Goal: Task Accomplishment & Management: Use online tool/utility

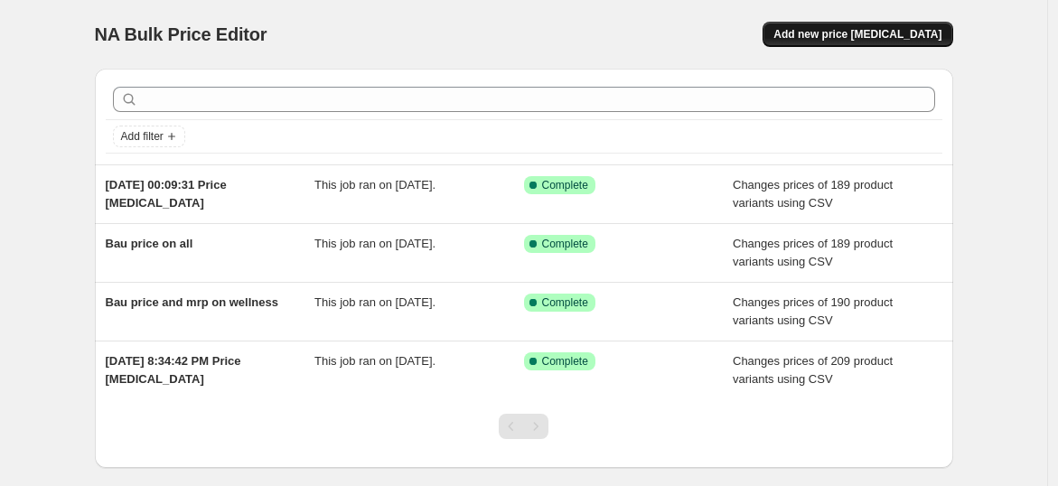
click at [897, 29] on span "Add new price change job" at bounding box center [858, 34] width 168 height 14
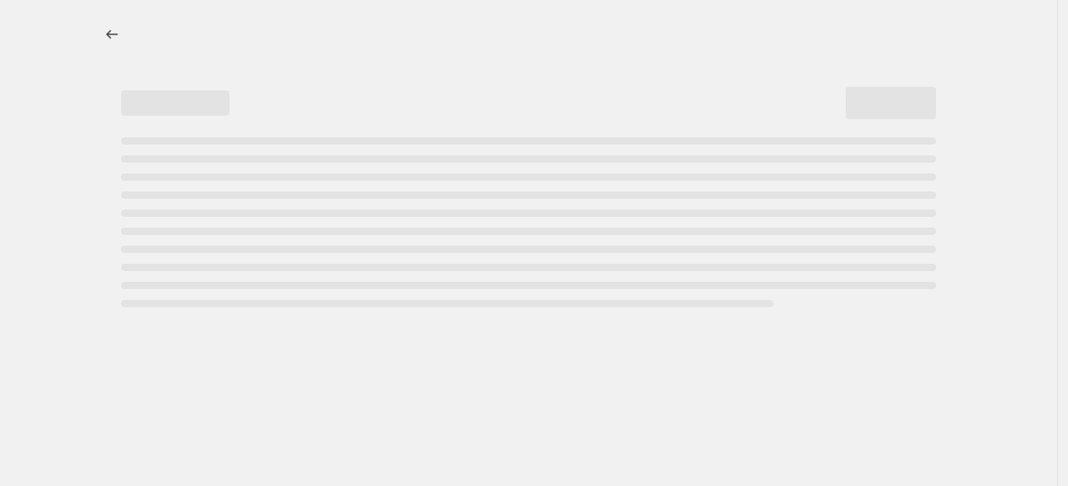
select select "percentage"
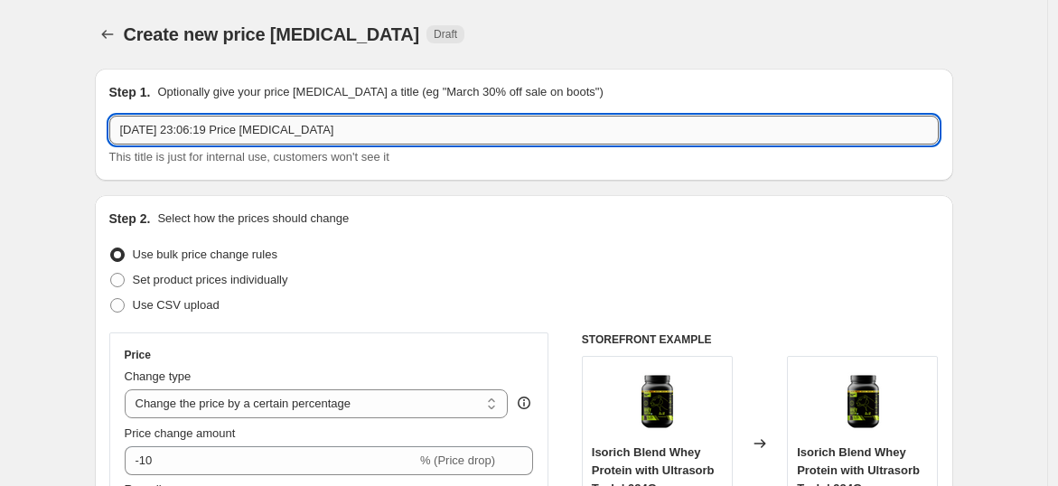
click at [345, 127] on input "17 Sept 2025, 23:06:19 Price change job" at bounding box center [524, 130] width 830 height 29
type input "1"
type input "[DATE] sale"
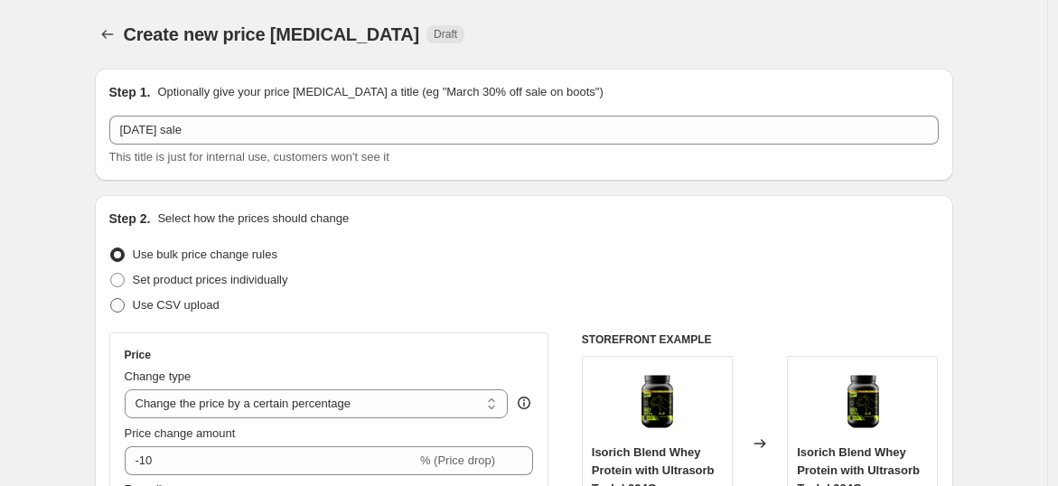
click at [163, 305] on span "Use CSV upload" at bounding box center [176, 305] width 87 height 14
click at [111, 299] on input "Use CSV upload" at bounding box center [110, 298] width 1 height 1
radio input "true"
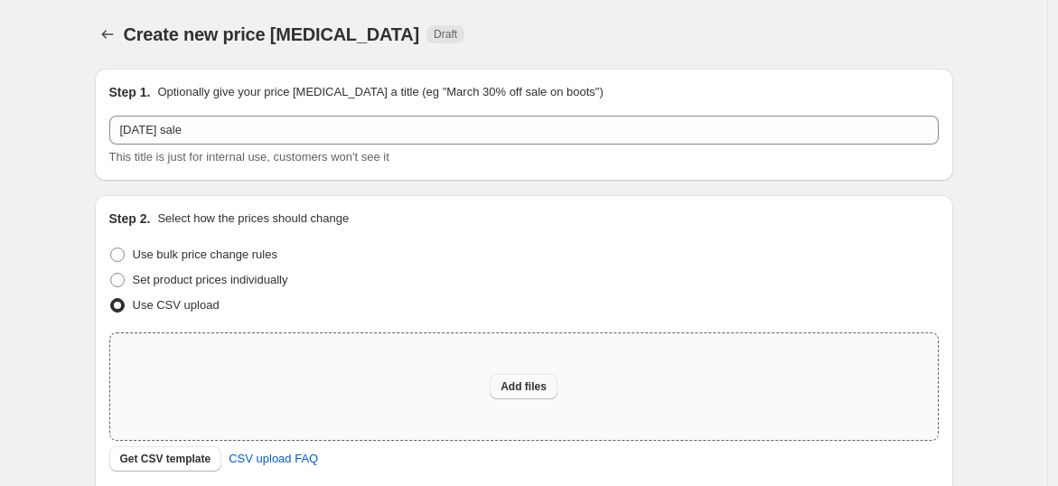
click at [533, 382] on span "Add files" at bounding box center [524, 387] width 46 height 14
type input "C:\fakepath\Pricing_Master - D2C.csv"
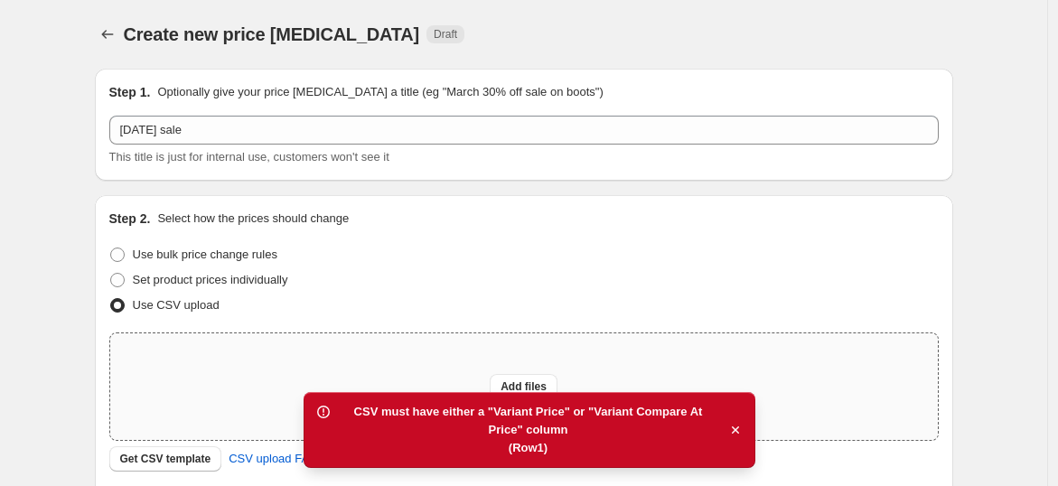
scroll to position [32, 0]
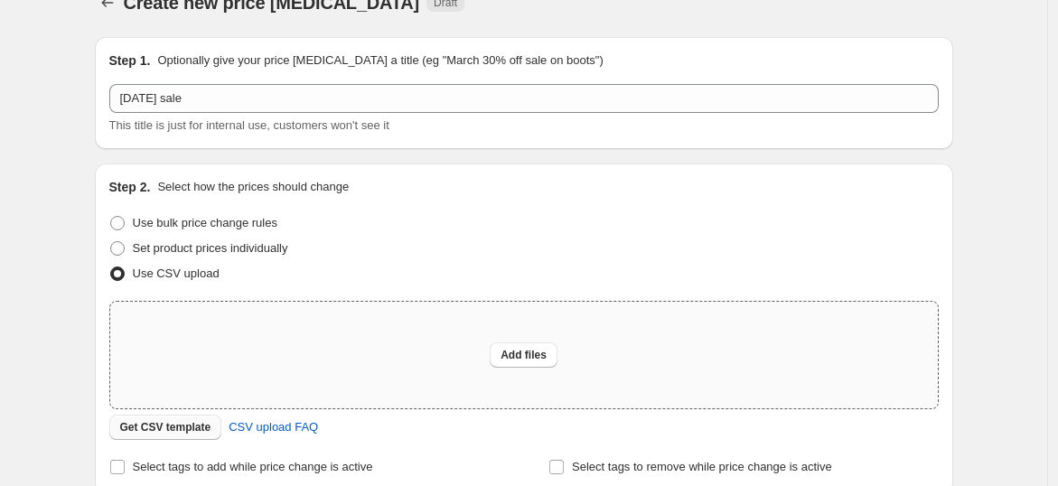
click at [187, 423] on span "Get CSV template" at bounding box center [165, 427] width 91 height 14
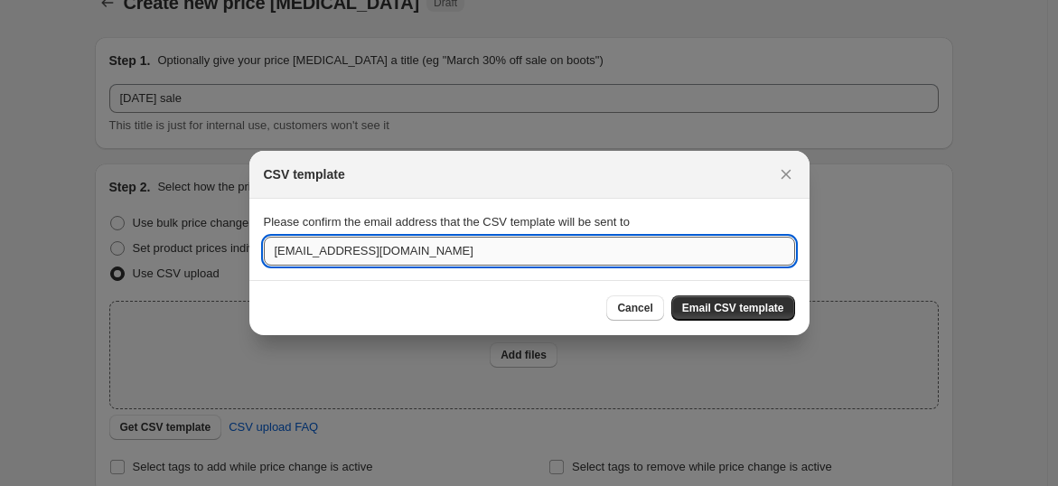
click at [298, 249] on input "arjun@beastlife.in" at bounding box center [529, 251] width 531 height 29
type input "ashrit@beastlife.in"
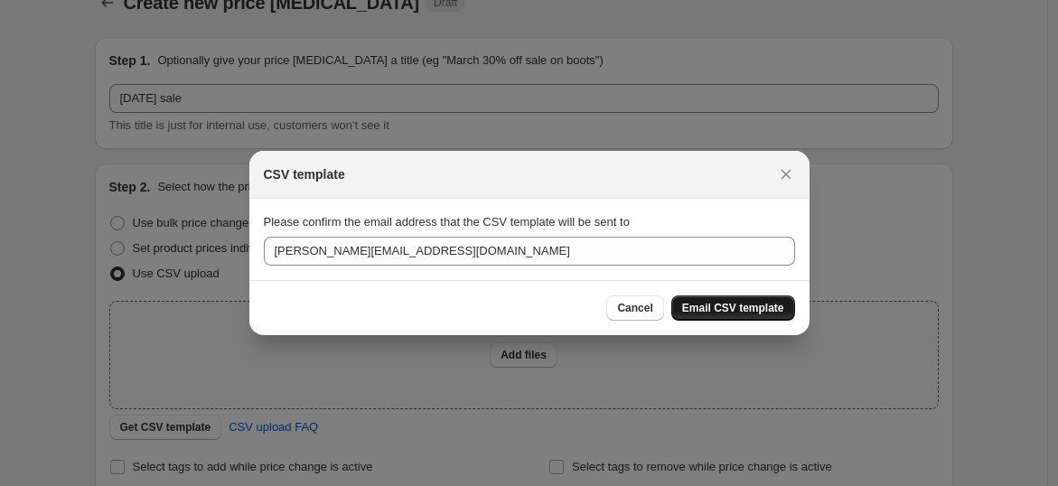
click at [759, 302] on span "Email CSV template" at bounding box center [733, 308] width 102 height 14
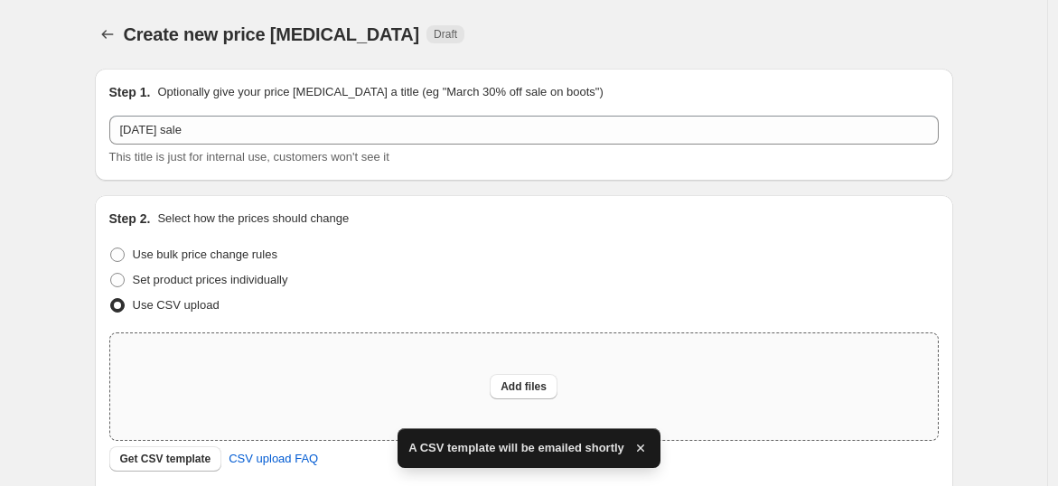
scroll to position [32, 0]
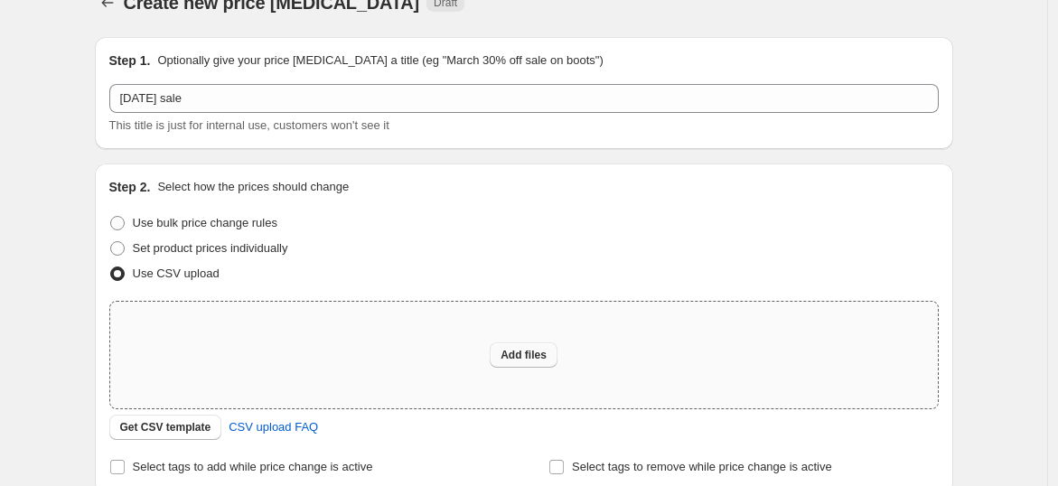
click at [540, 362] on button "Add files" at bounding box center [524, 355] width 68 height 25
type input "C:\fakepath\csv_template_user_62473.csv"
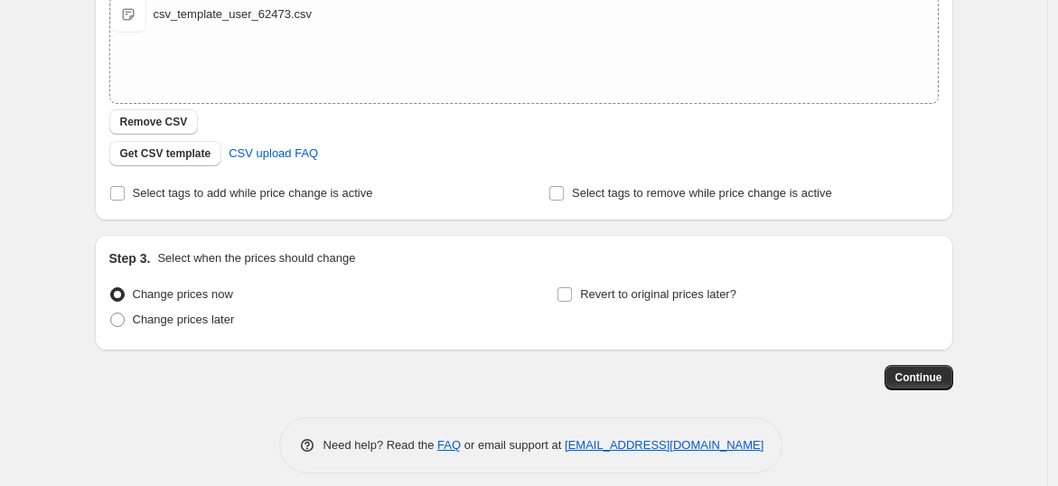
scroll to position [351, 0]
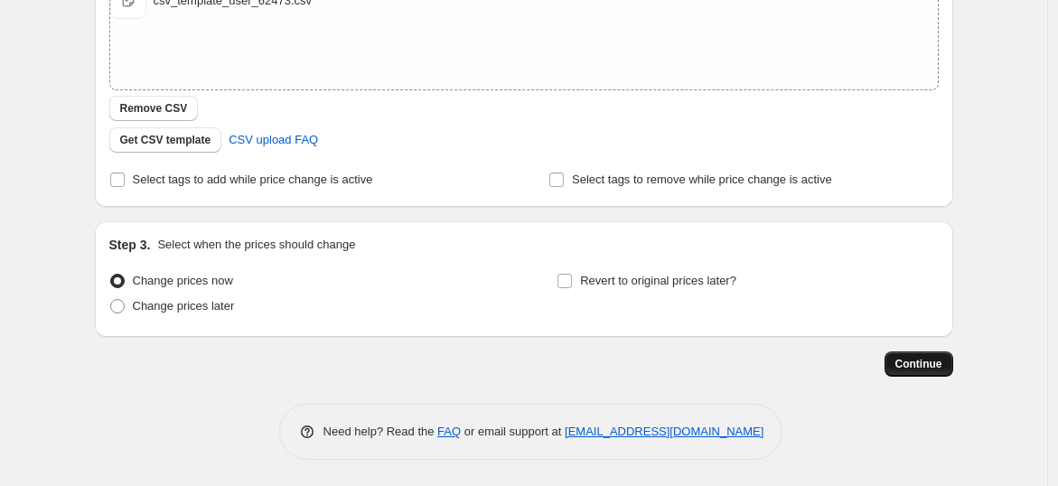
click at [922, 372] on button "Continue" at bounding box center [919, 364] width 69 height 25
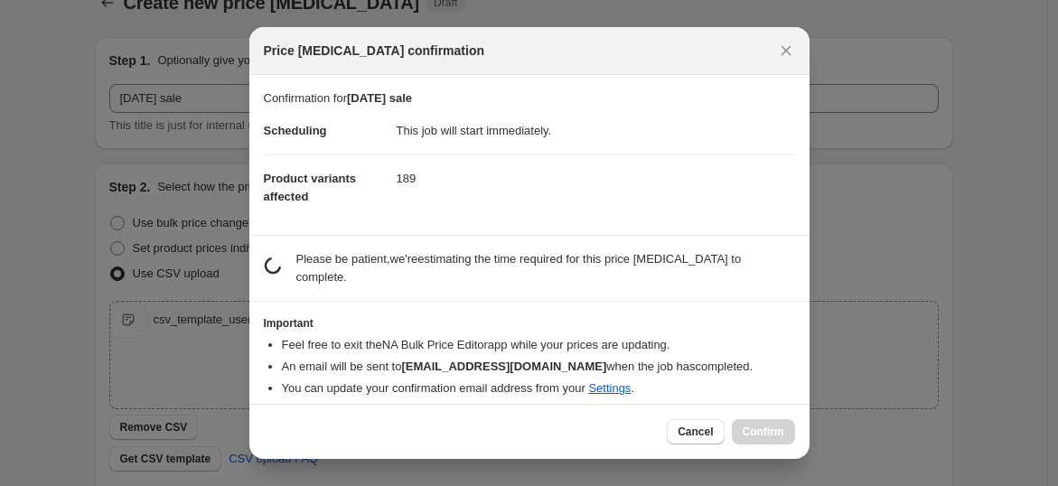
scroll to position [0, 0]
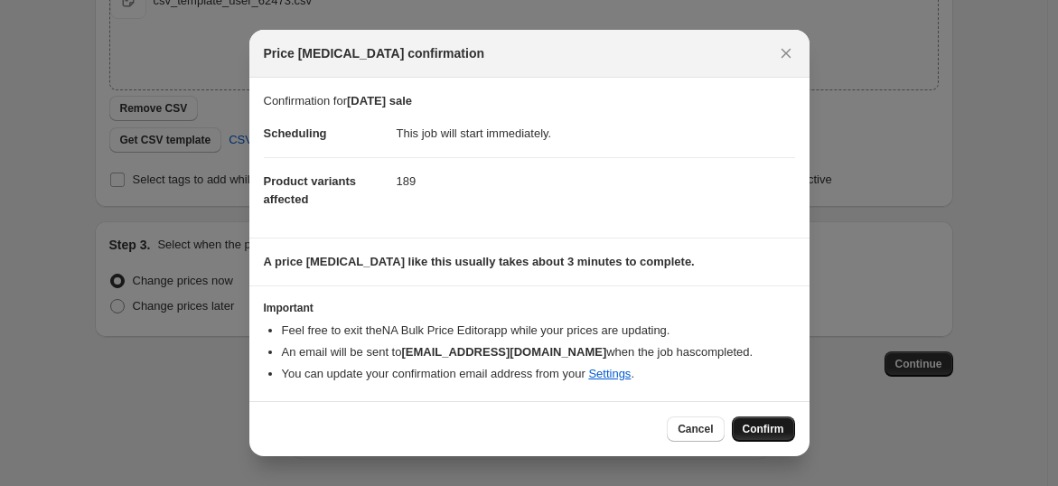
click at [756, 429] on span "Confirm" at bounding box center [764, 429] width 42 height 14
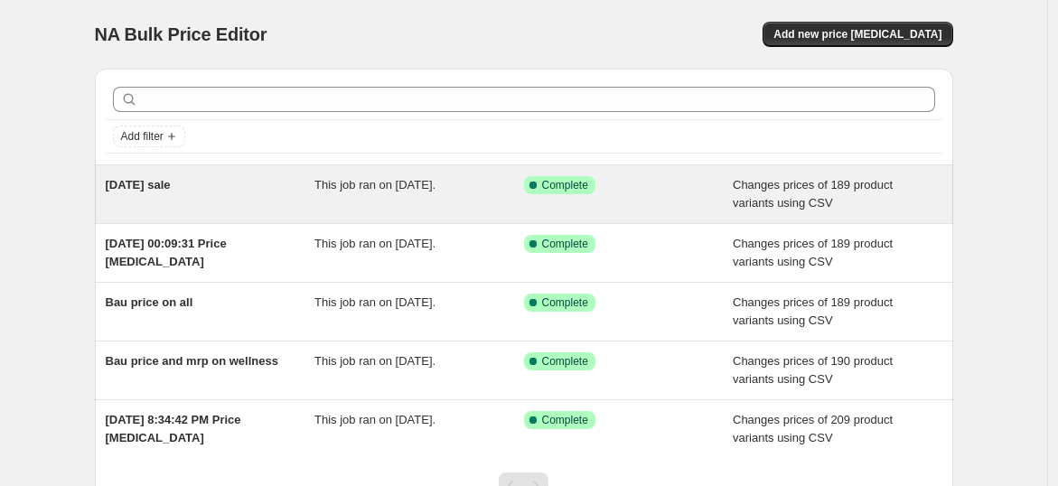
click at [351, 199] on div "This job ran on [DATE]." at bounding box center [420, 194] width 210 height 36
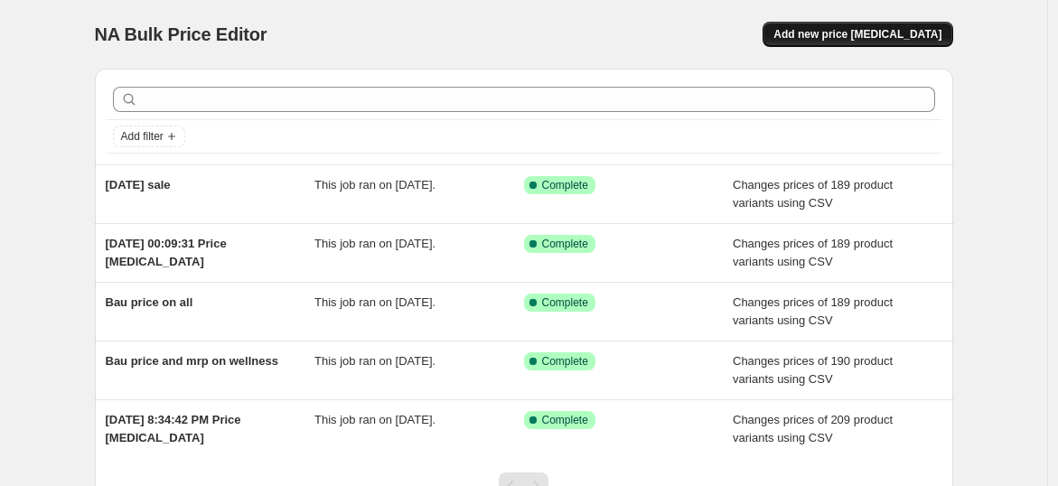
click at [866, 33] on span "Add new price [MEDICAL_DATA]" at bounding box center [858, 34] width 168 height 14
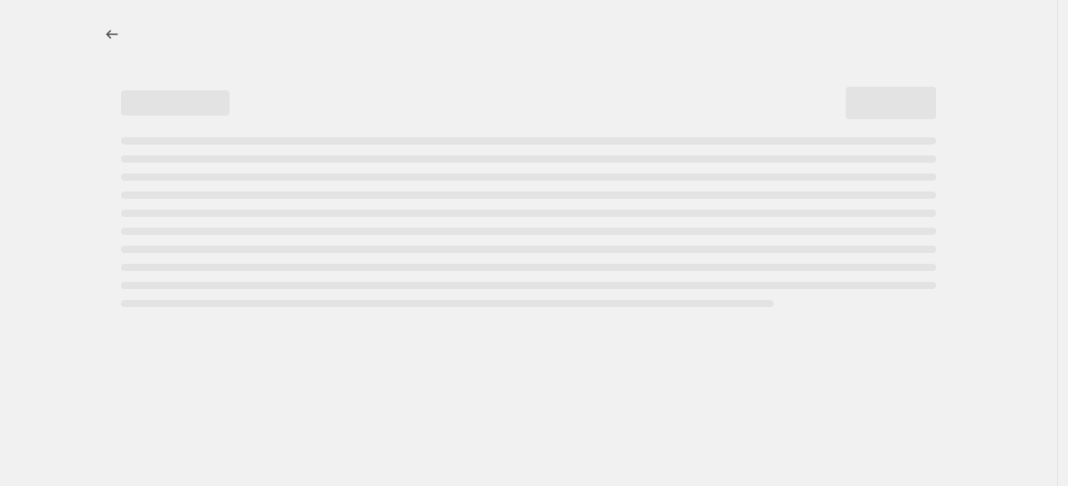
select select "percentage"
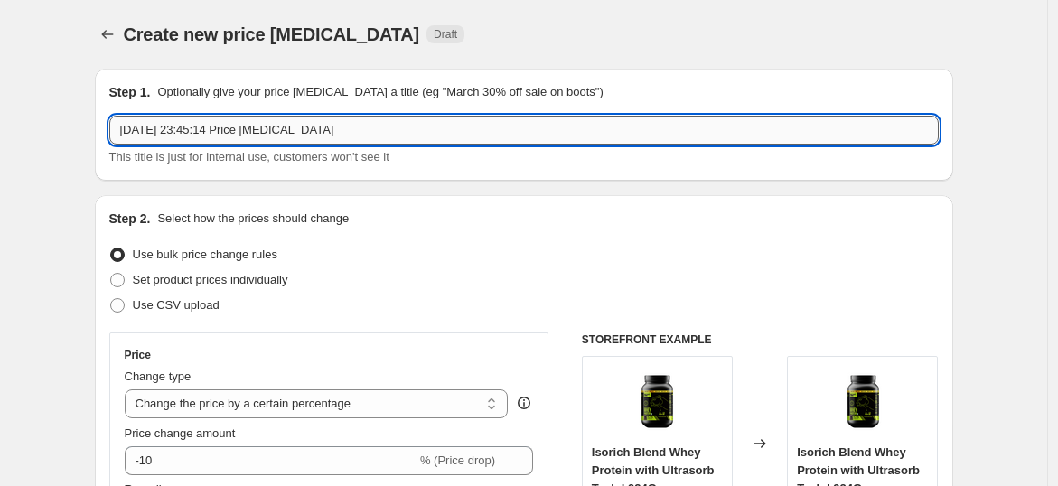
click at [195, 139] on input "17 Sept 2025, 23:45:14 Price change job" at bounding box center [524, 130] width 830 height 29
type input "Naratri sale new"
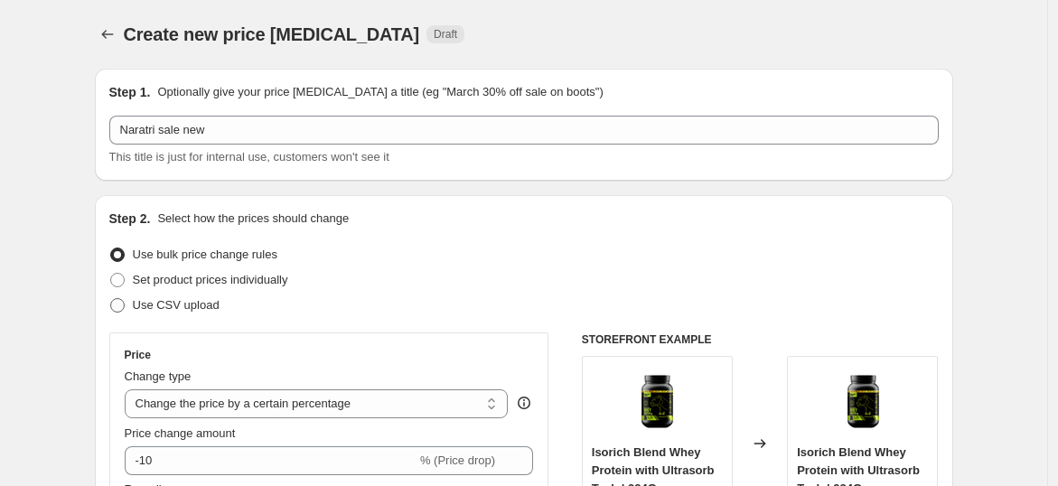
click at [176, 300] on span "Use CSV upload" at bounding box center [176, 305] width 87 height 14
click at [111, 299] on input "Use CSV upload" at bounding box center [110, 298] width 1 height 1
radio input "true"
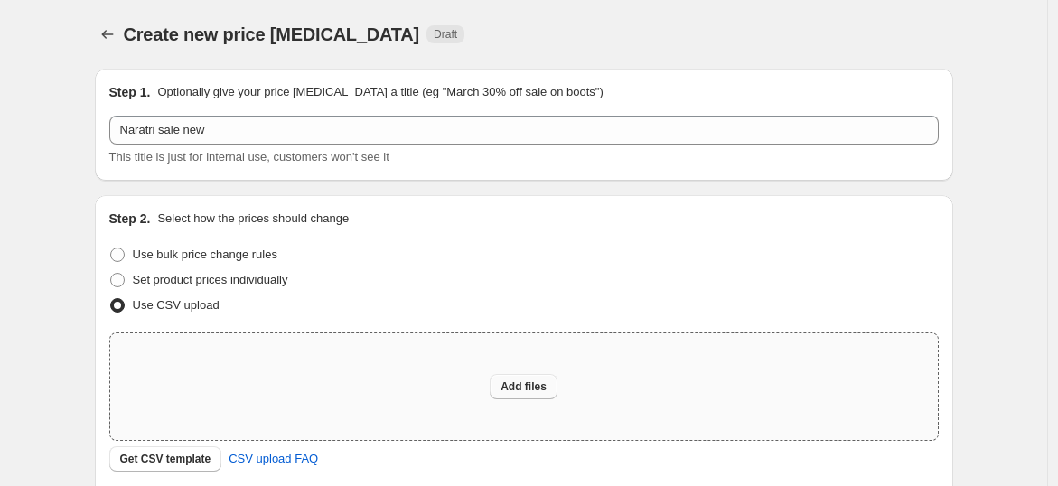
click at [511, 390] on span "Add files" at bounding box center [524, 387] width 46 height 14
type input "C:\fakepath\csv_template_user_62473 (1).csv"
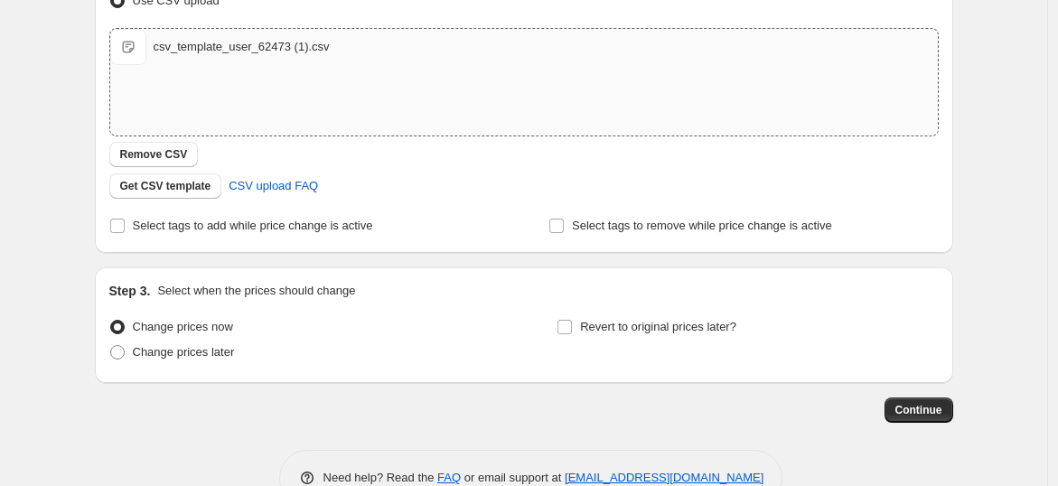
scroll to position [351, 0]
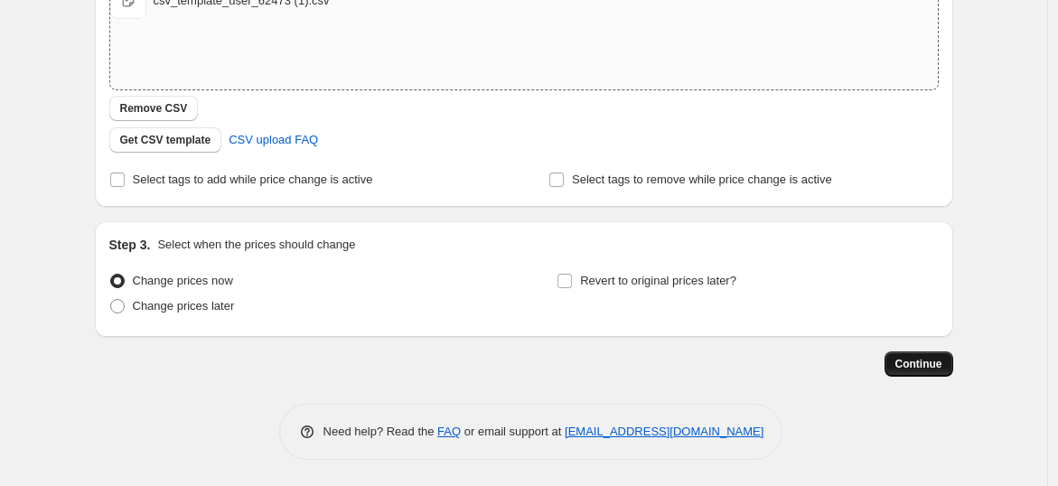
click at [922, 366] on span "Continue" at bounding box center [919, 364] width 47 height 14
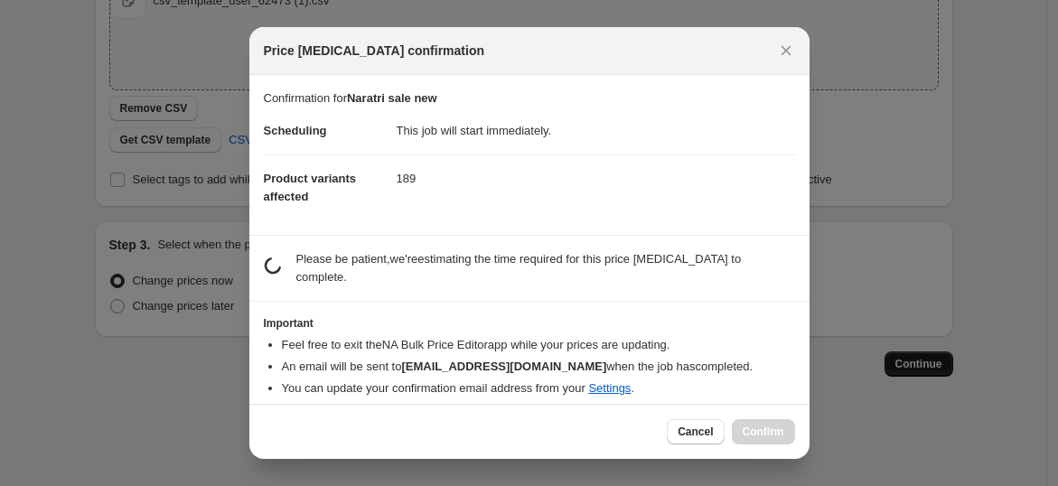
scroll to position [0, 0]
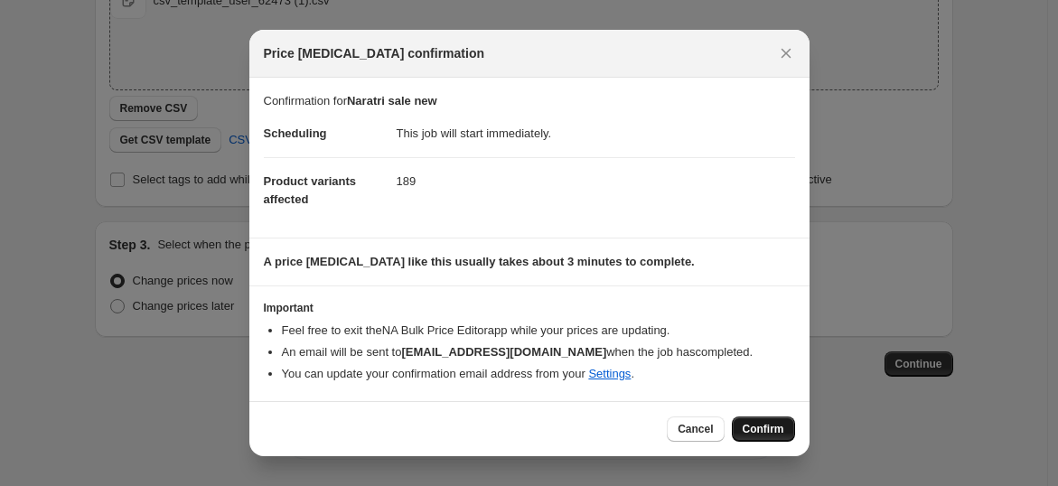
click at [762, 427] on span "Confirm" at bounding box center [764, 429] width 42 height 14
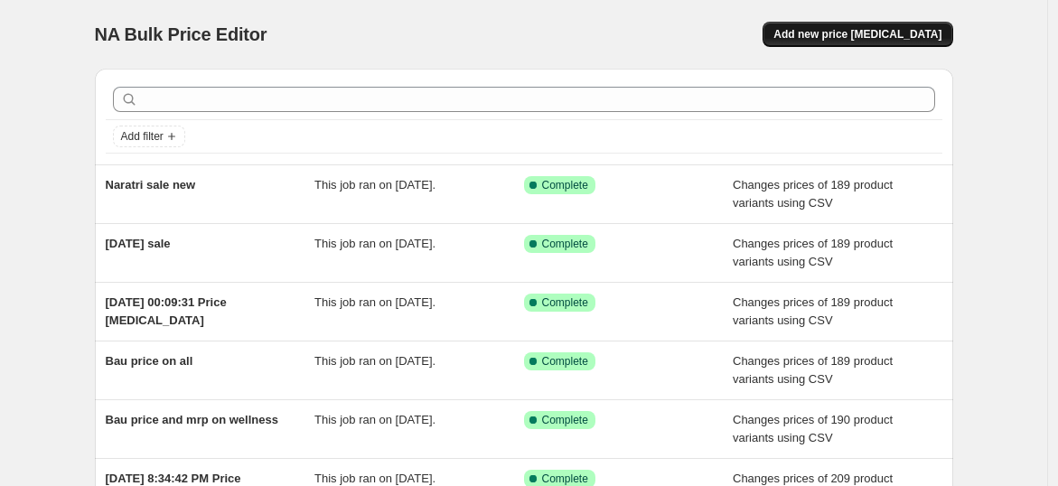
click at [844, 27] on span "Add new price [MEDICAL_DATA]" at bounding box center [858, 34] width 168 height 14
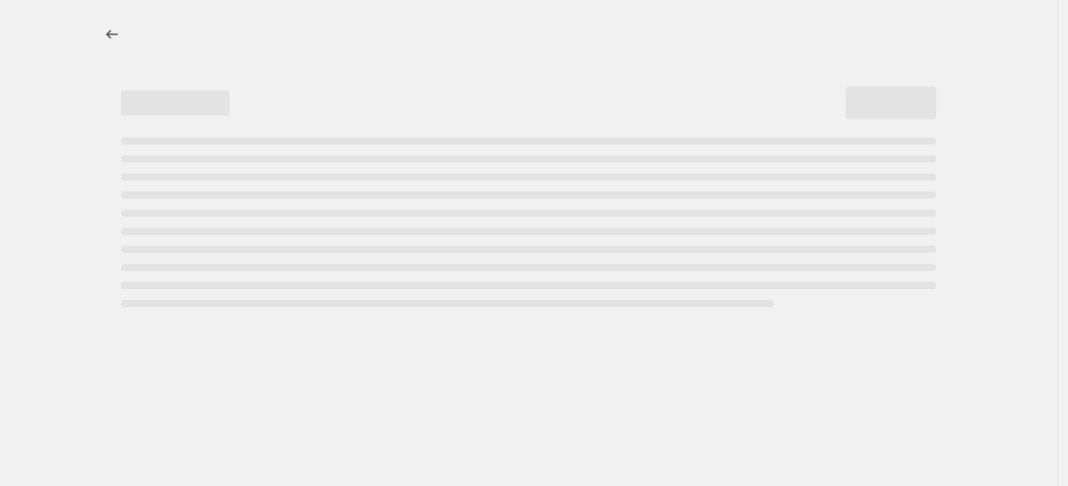
select select "percentage"
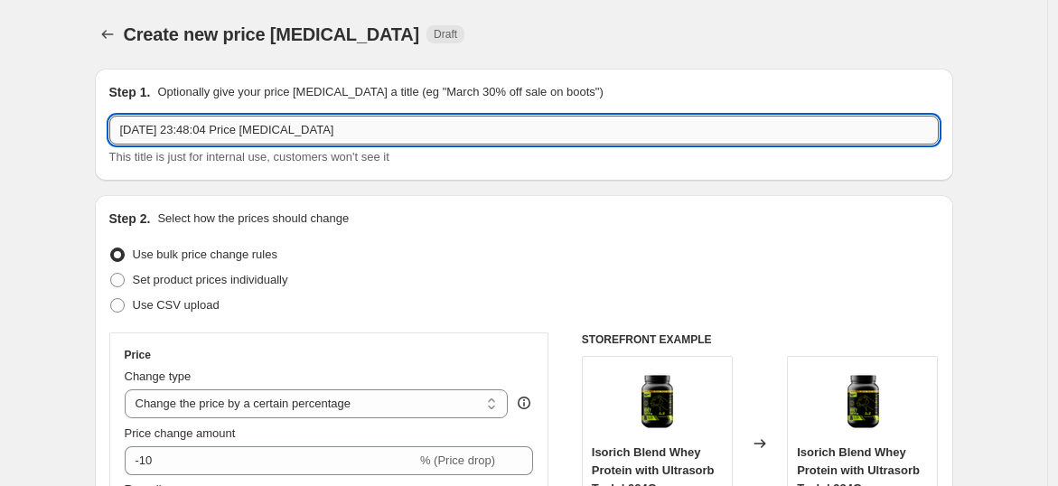
click at [171, 137] on input "17 Sept 2025, 23:48:04 Price change job" at bounding box center [524, 130] width 830 height 29
type input "Final sale price"
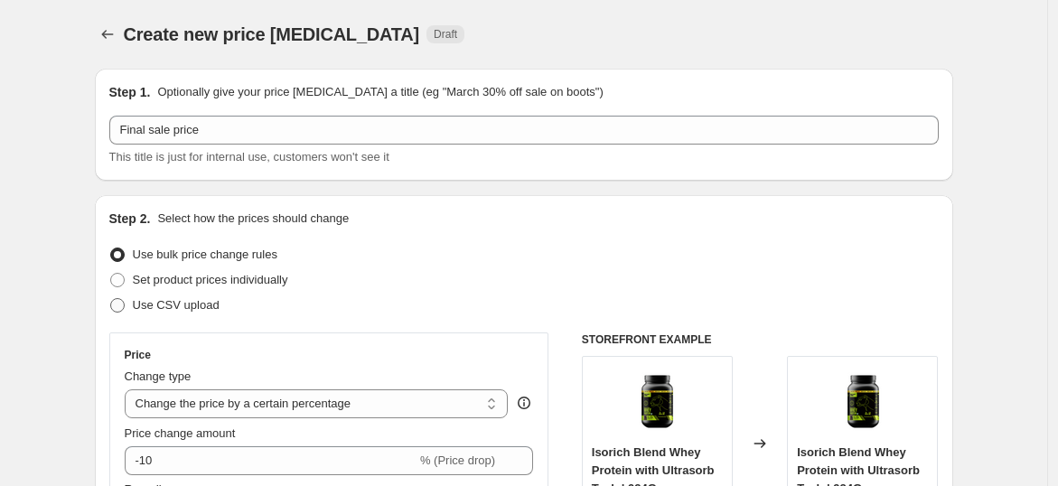
click at [159, 317] on label "Use CSV upload" at bounding box center [164, 305] width 110 height 25
click at [111, 299] on input "Use CSV upload" at bounding box center [110, 298] width 1 height 1
radio input "true"
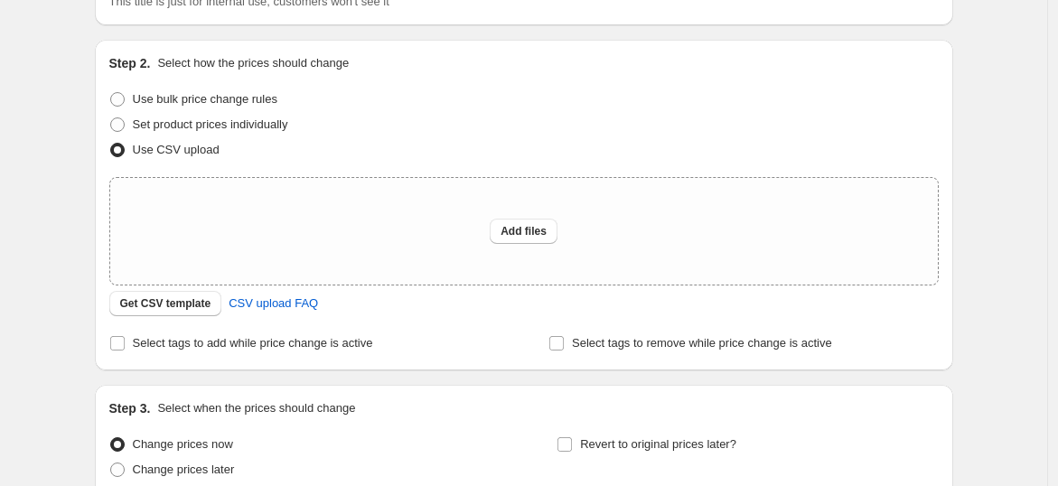
scroll to position [156, 0]
click at [529, 226] on span "Add files" at bounding box center [524, 230] width 46 height 14
type input "C:\fakepath\csv_template_user_62473 (1).csv"
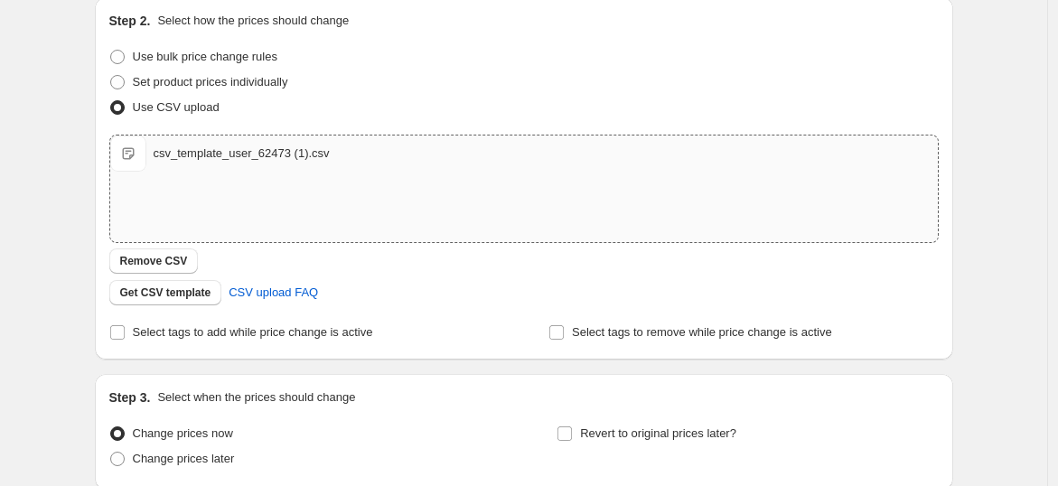
scroll to position [351, 0]
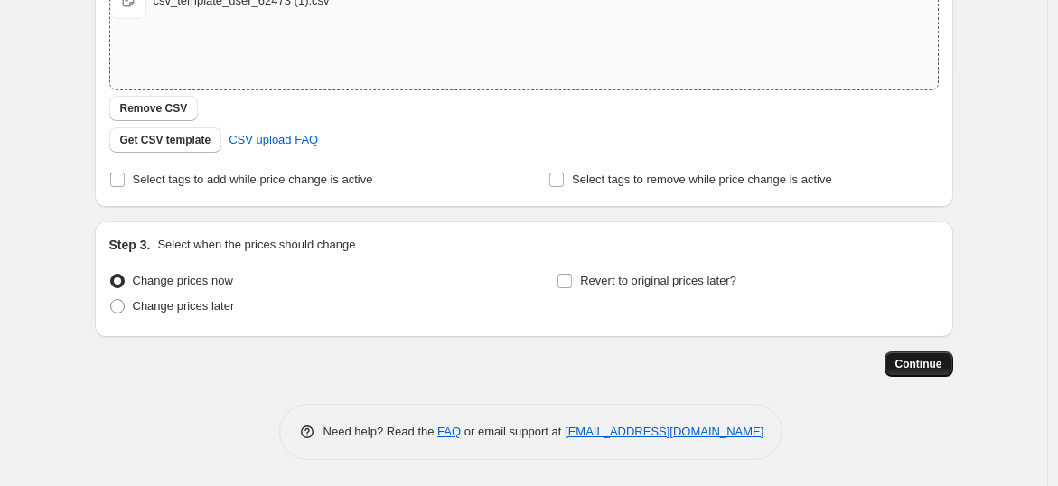
click at [919, 362] on span "Continue" at bounding box center [919, 364] width 47 height 14
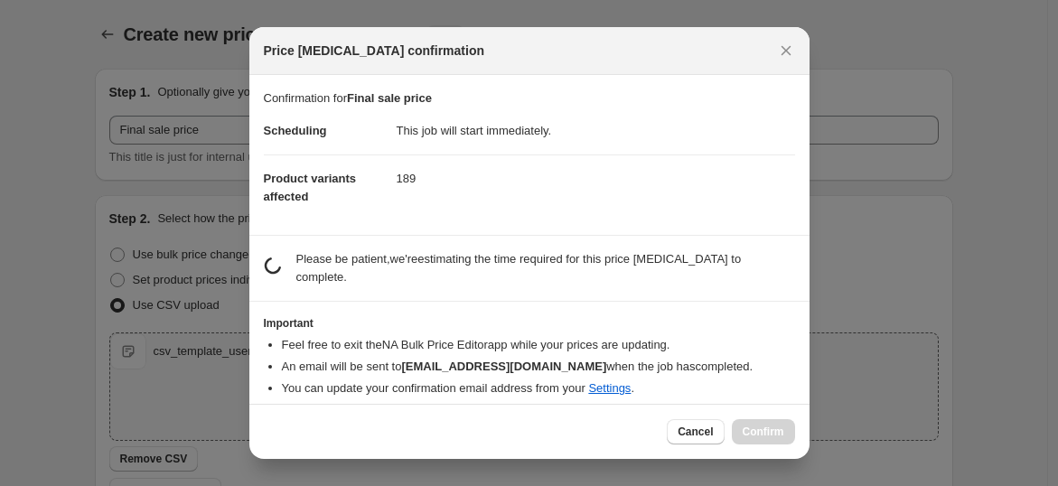
scroll to position [0, 0]
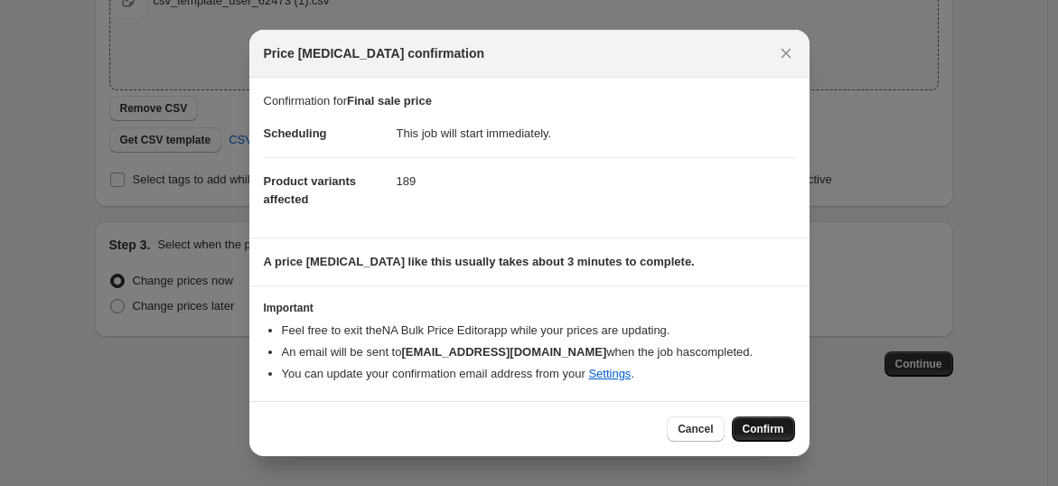
click at [760, 432] on span "Confirm" at bounding box center [764, 429] width 42 height 14
